Goal: Contribute content

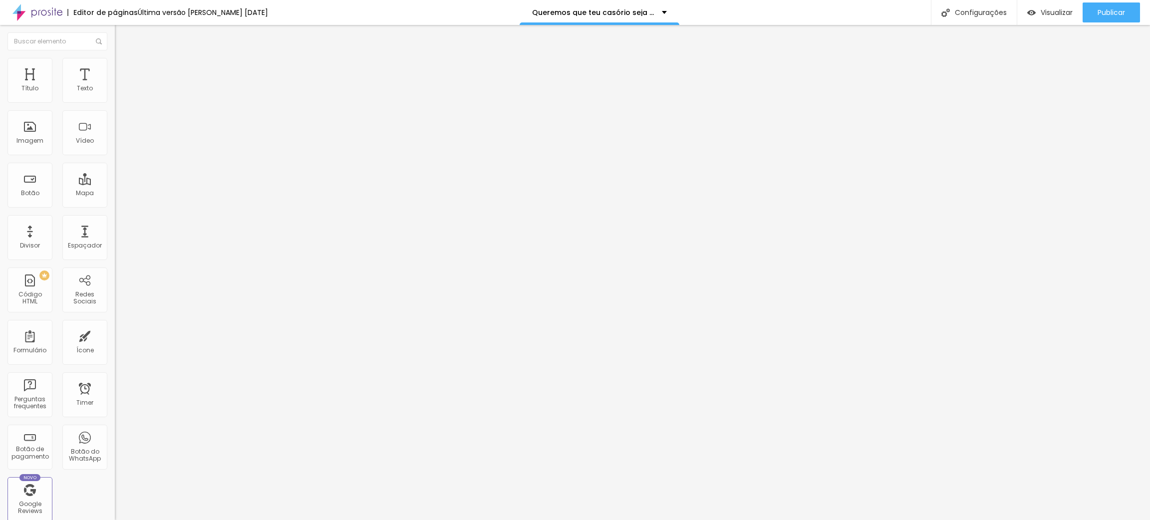
click at [115, 62] on img at bounding box center [119, 62] width 9 height 9
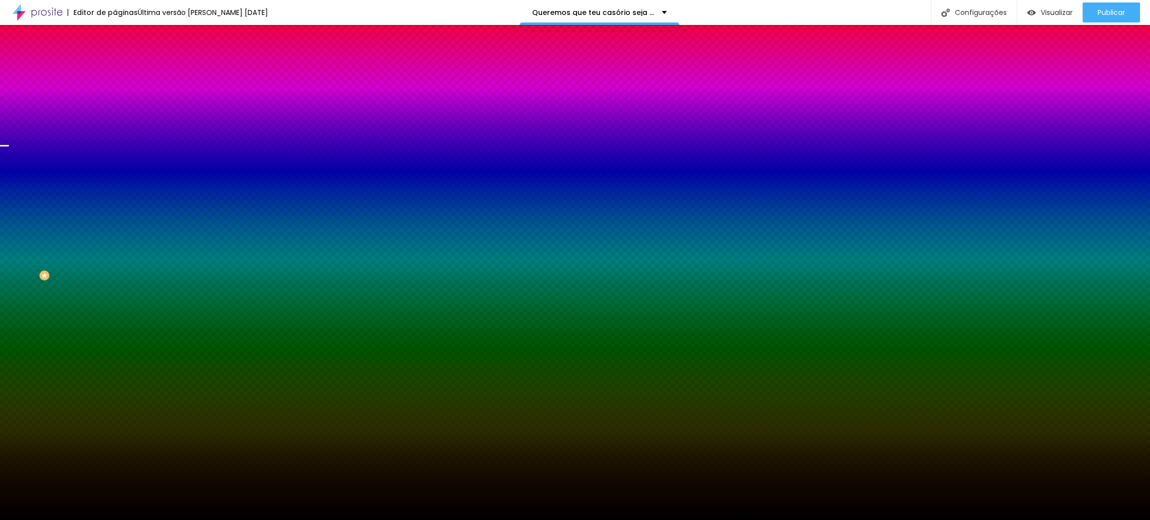
click at [115, 92] on span "Trocar imagem" at bounding box center [142, 87] width 54 height 8
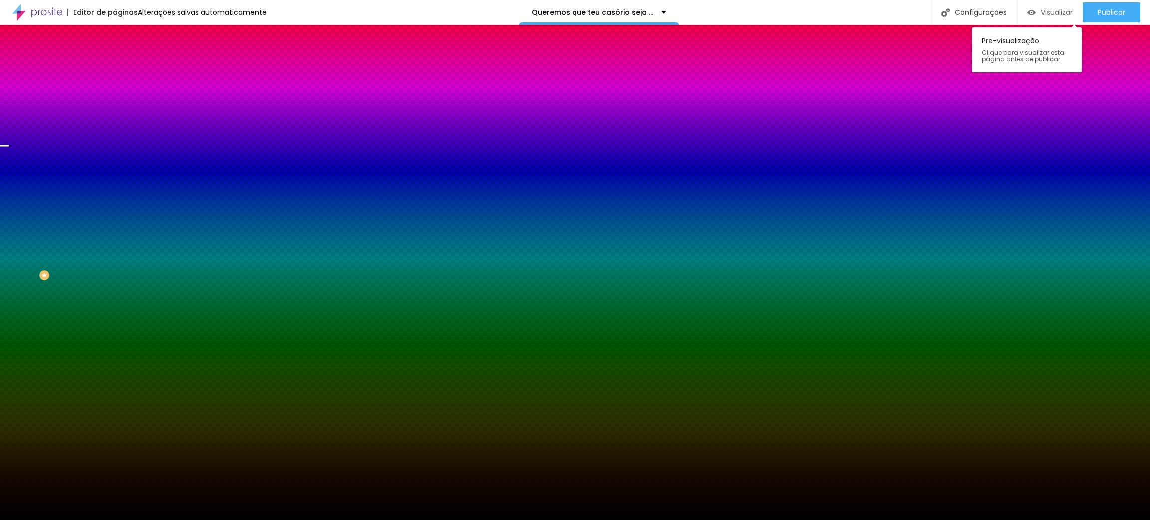
click at [1051, 12] on span "Visualizar" at bounding box center [1057, 12] width 32 height 8
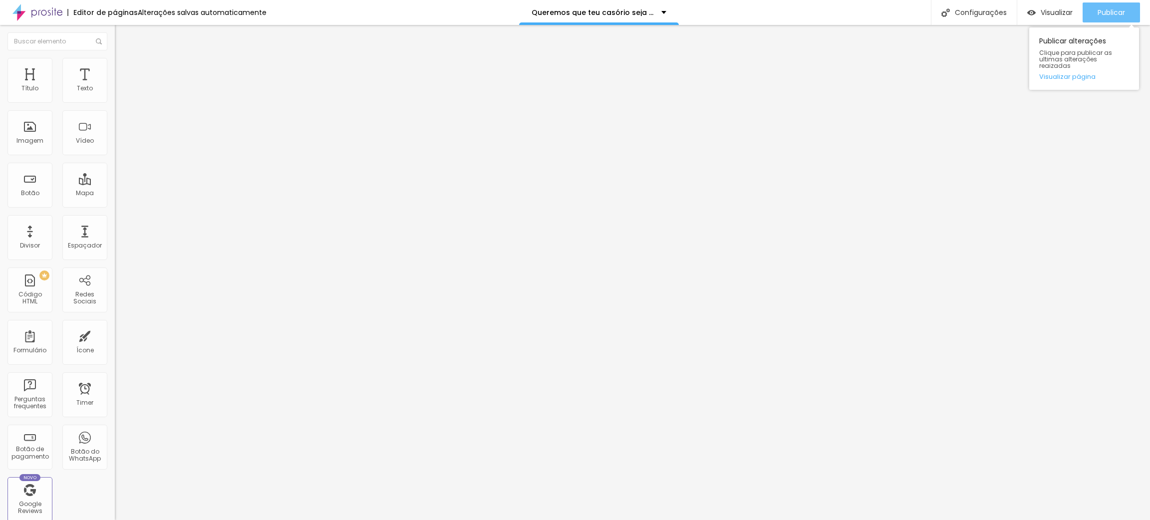
click at [1112, 5] on div "Publicar" at bounding box center [1111, 12] width 27 height 20
